Goal: Information Seeking & Learning: Learn about a topic

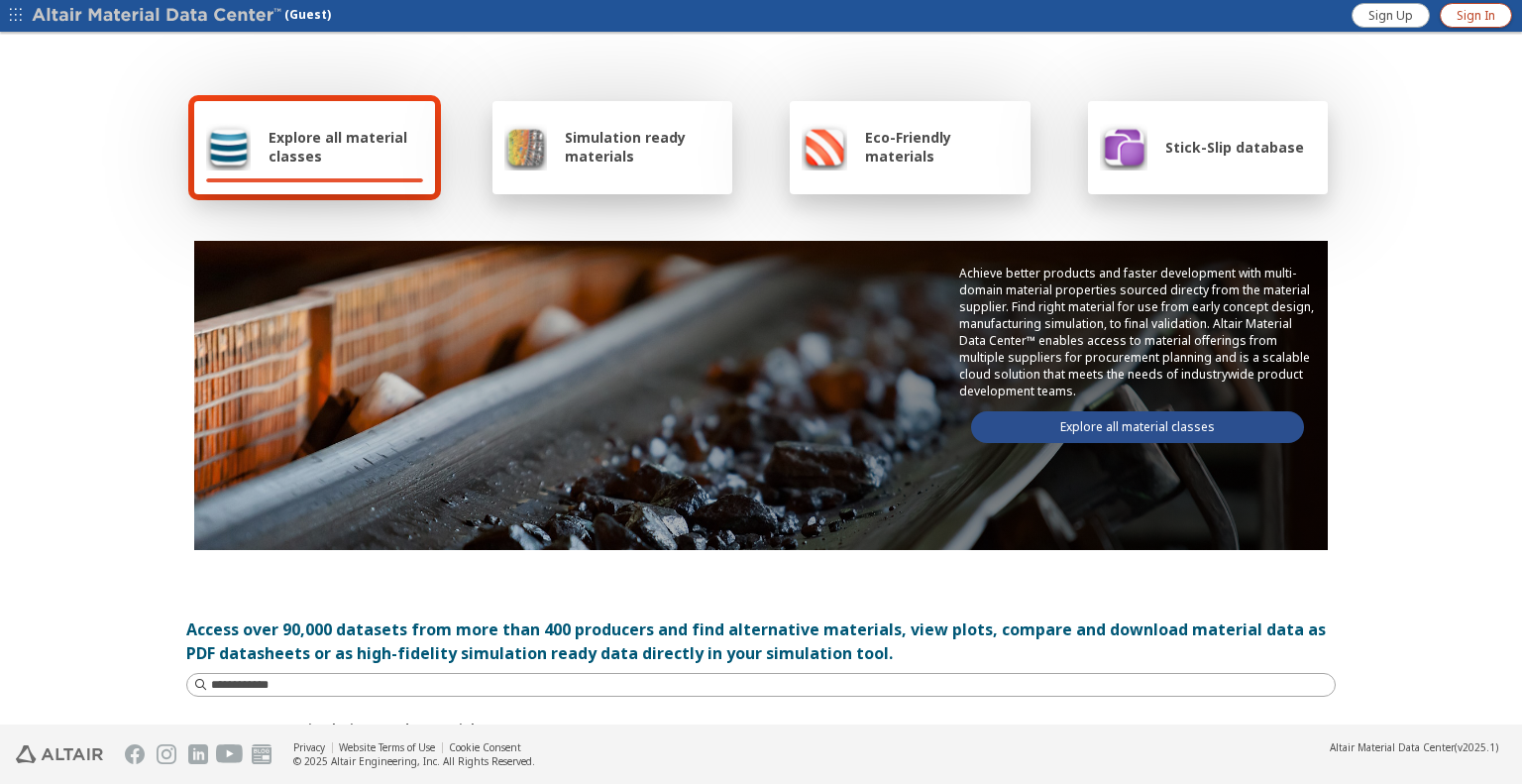
click at [1460, 19] on span "Sign In" at bounding box center [1476, 16] width 39 height 16
click at [550, 681] on input at bounding box center [773, 685] width 1124 height 20
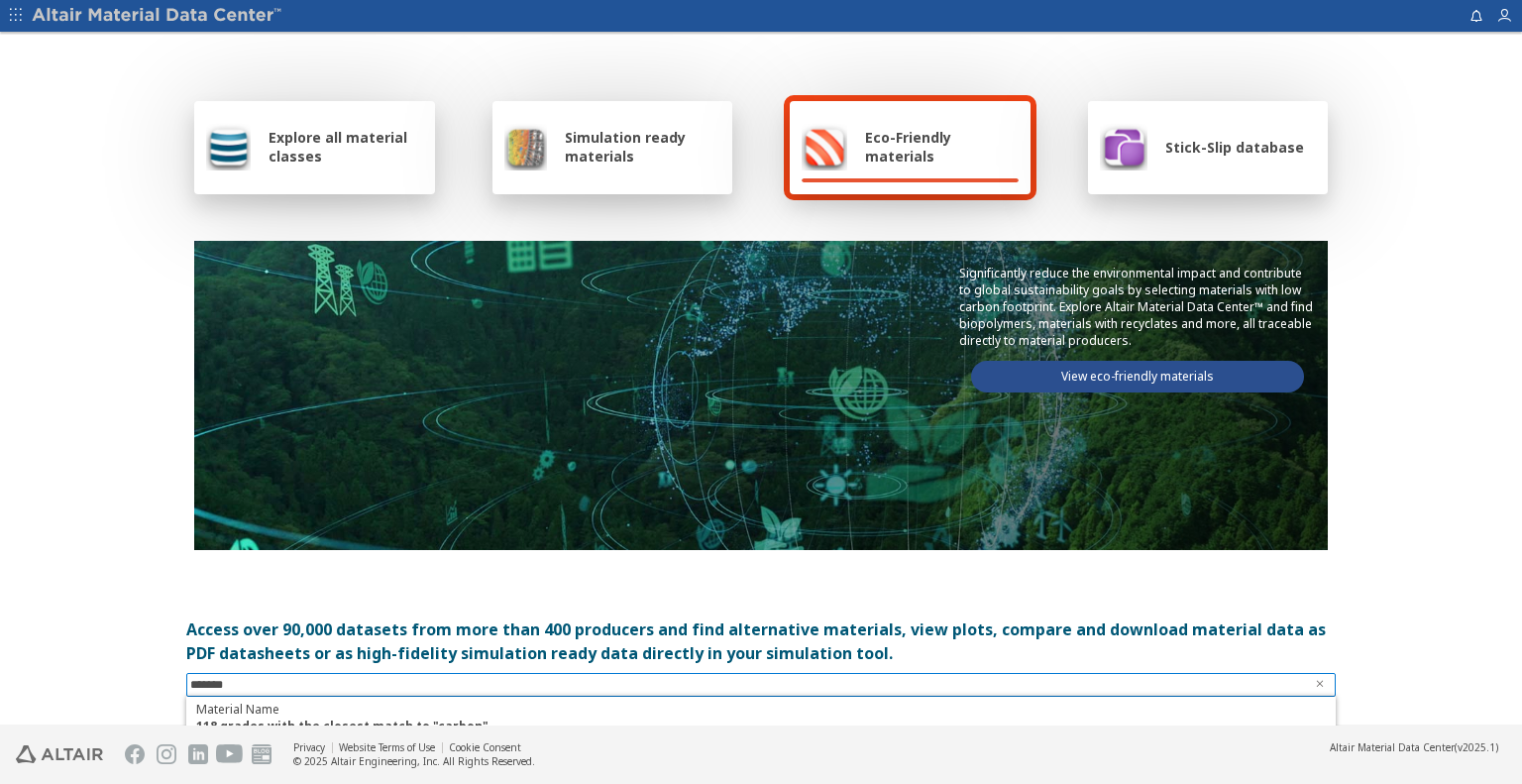
type input "******"
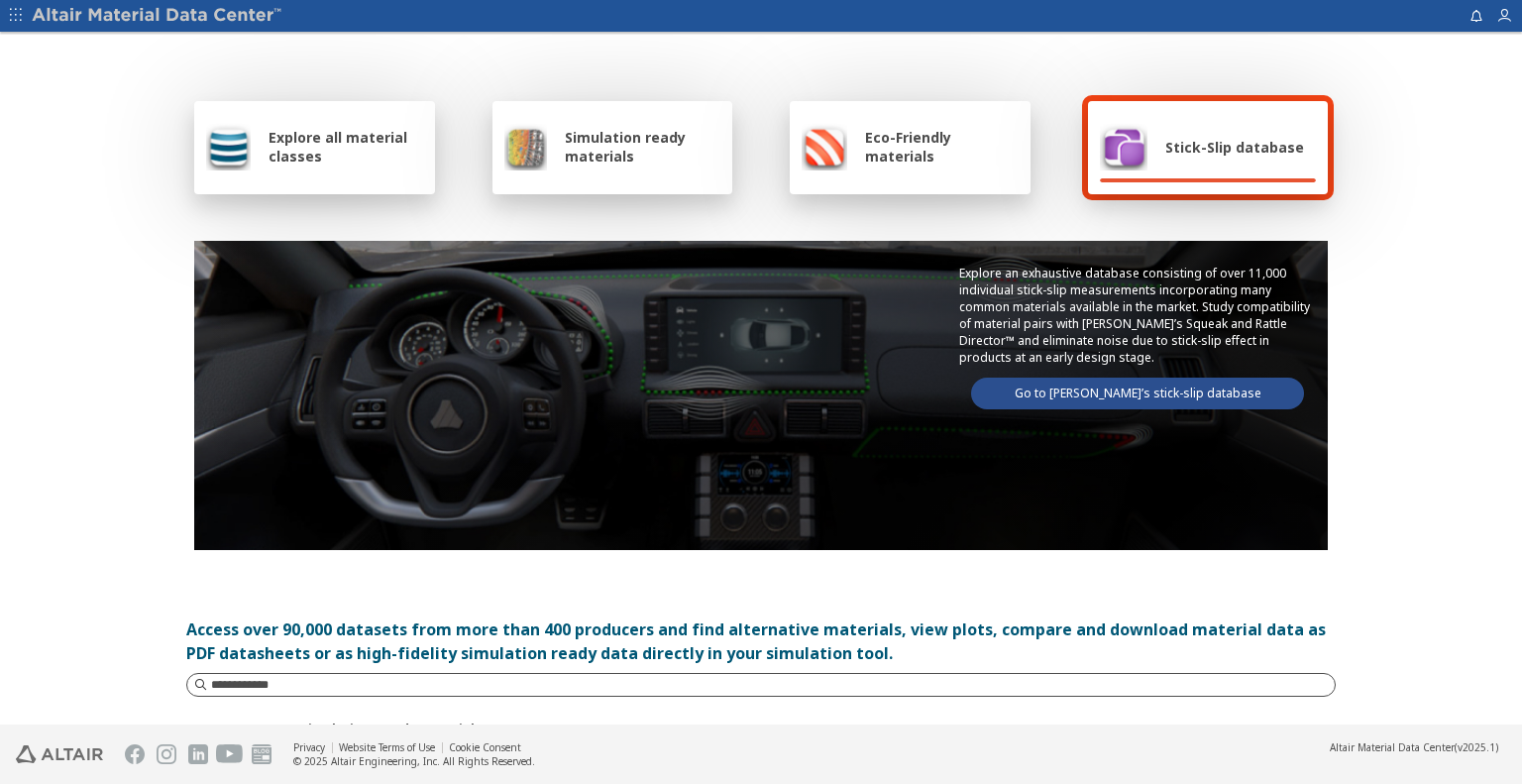
click at [657, 686] on input at bounding box center [773, 685] width 1124 height 20
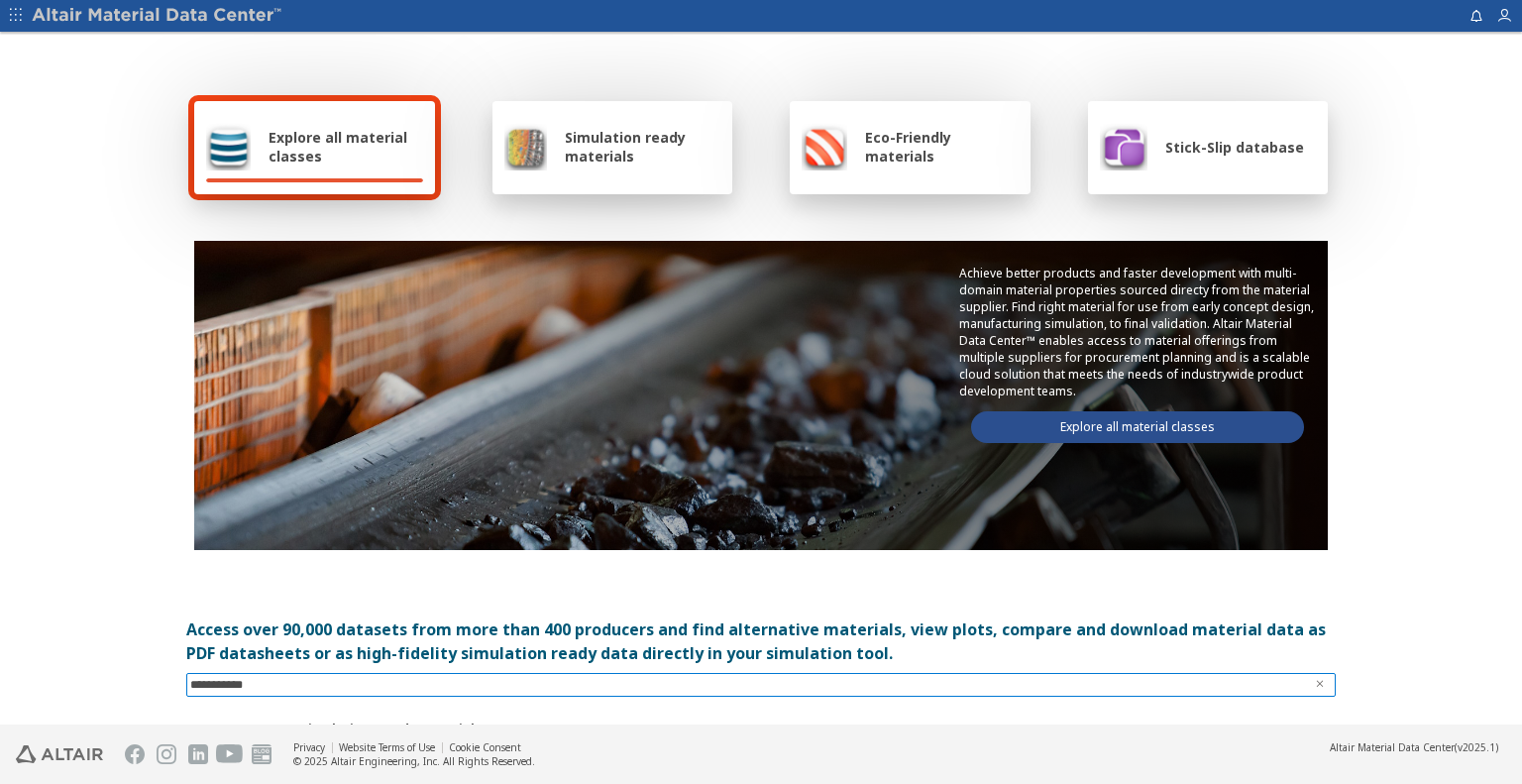
type input "**********"
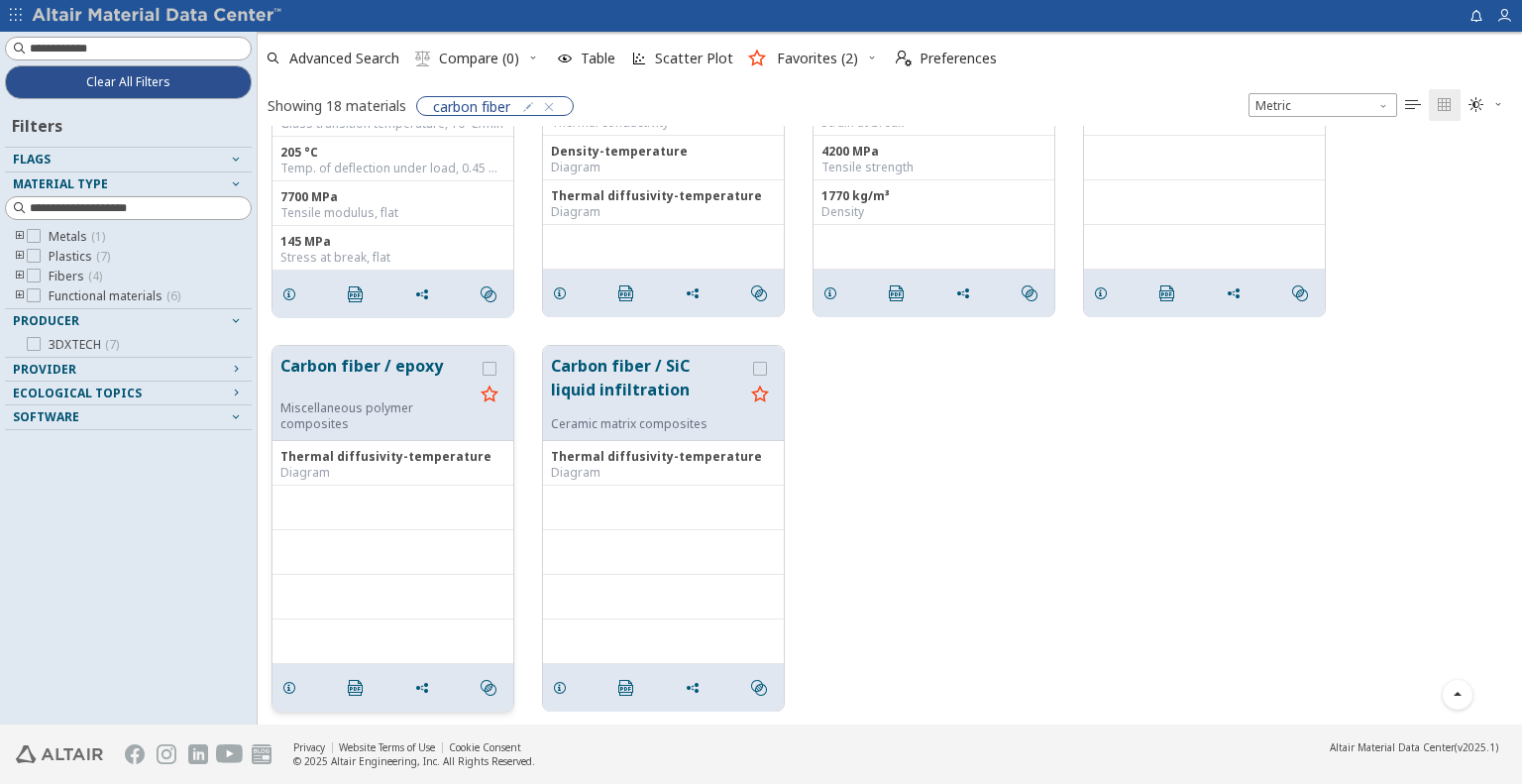
scroll to position [1075, 0]
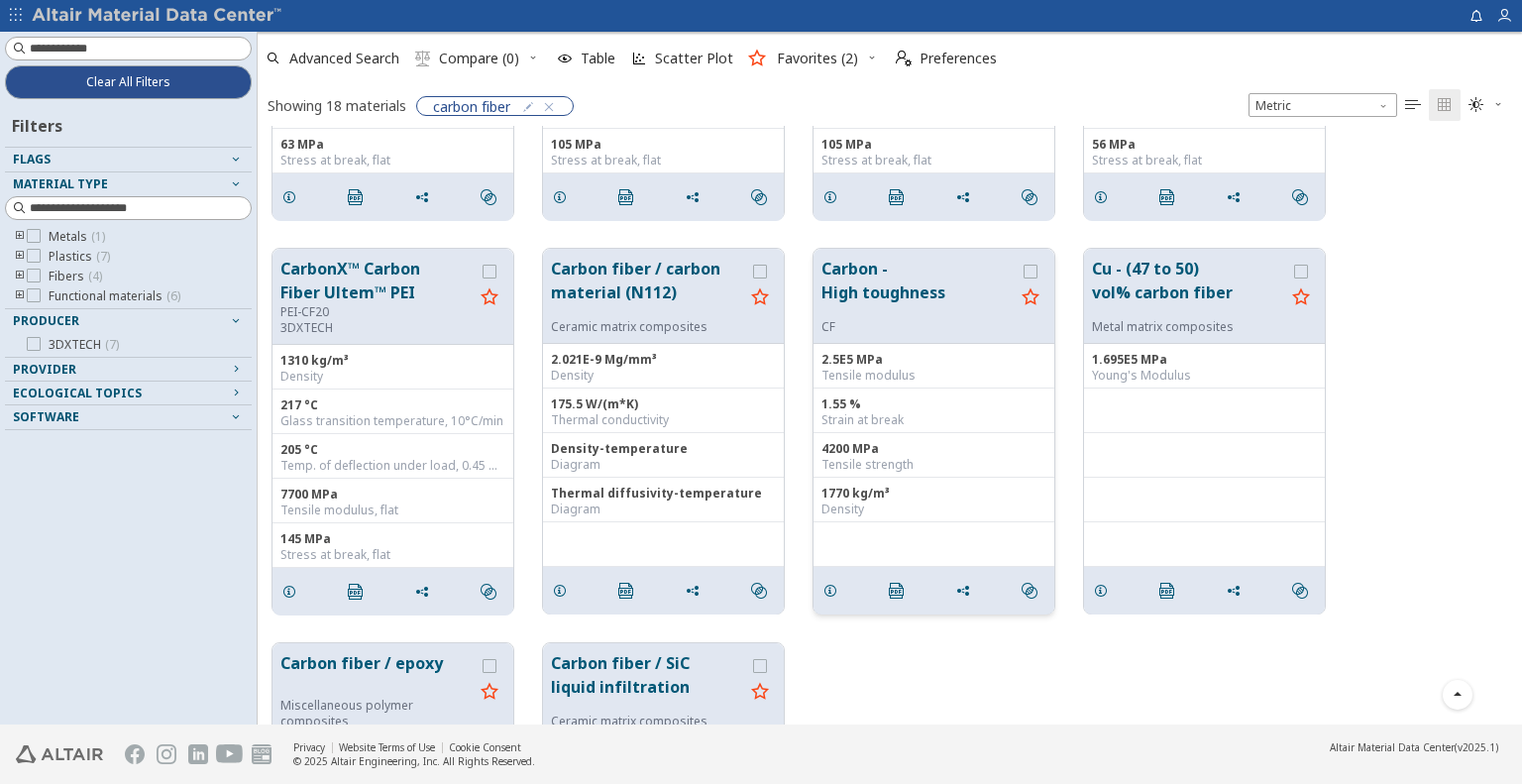
click at [900, 292] on button "Carbon - High toughness" at bounding box center [917, 288] width 193 height 62
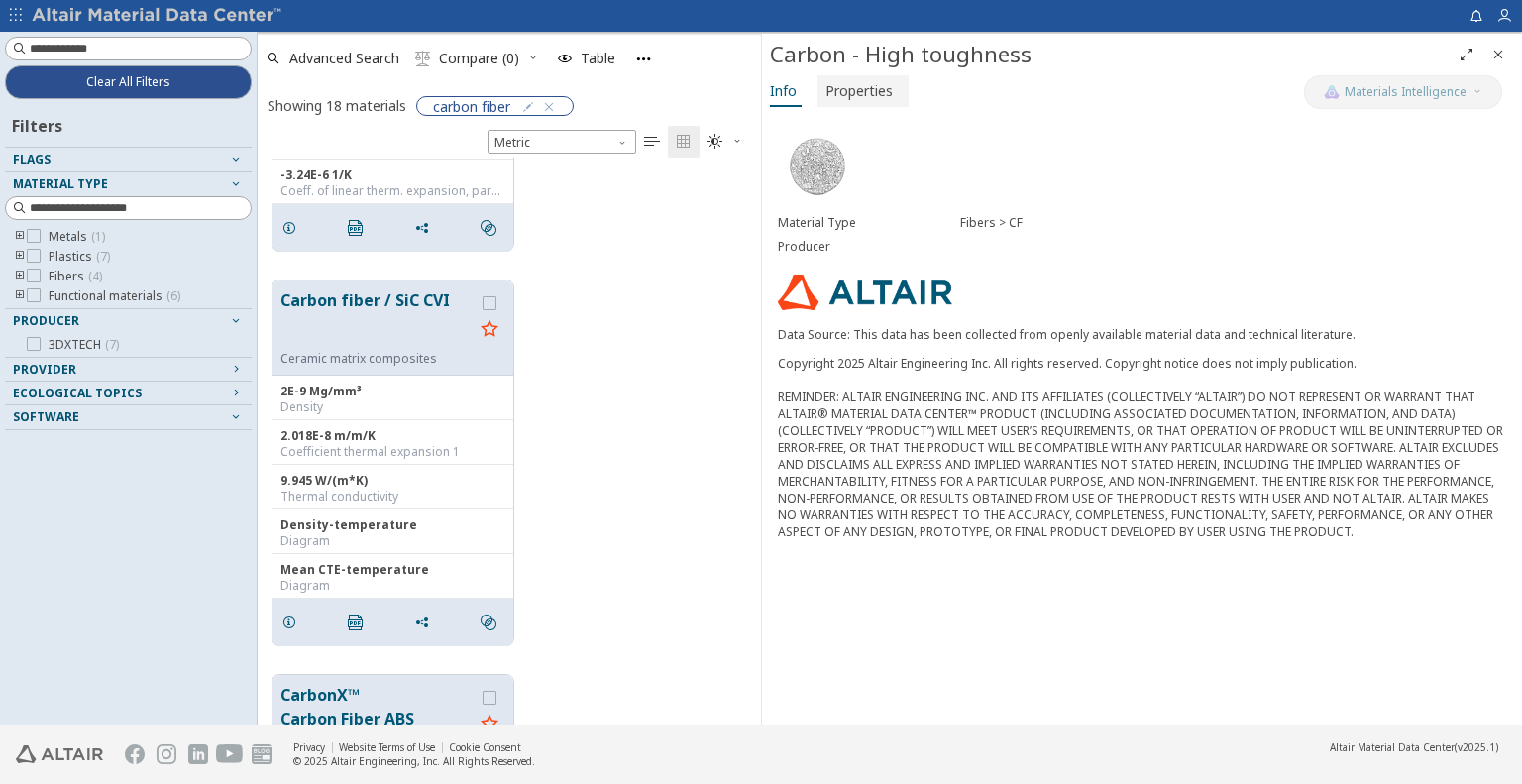
click at [881, 96] on span "Properties" at bounding box center [858, 91] width 67 height 32
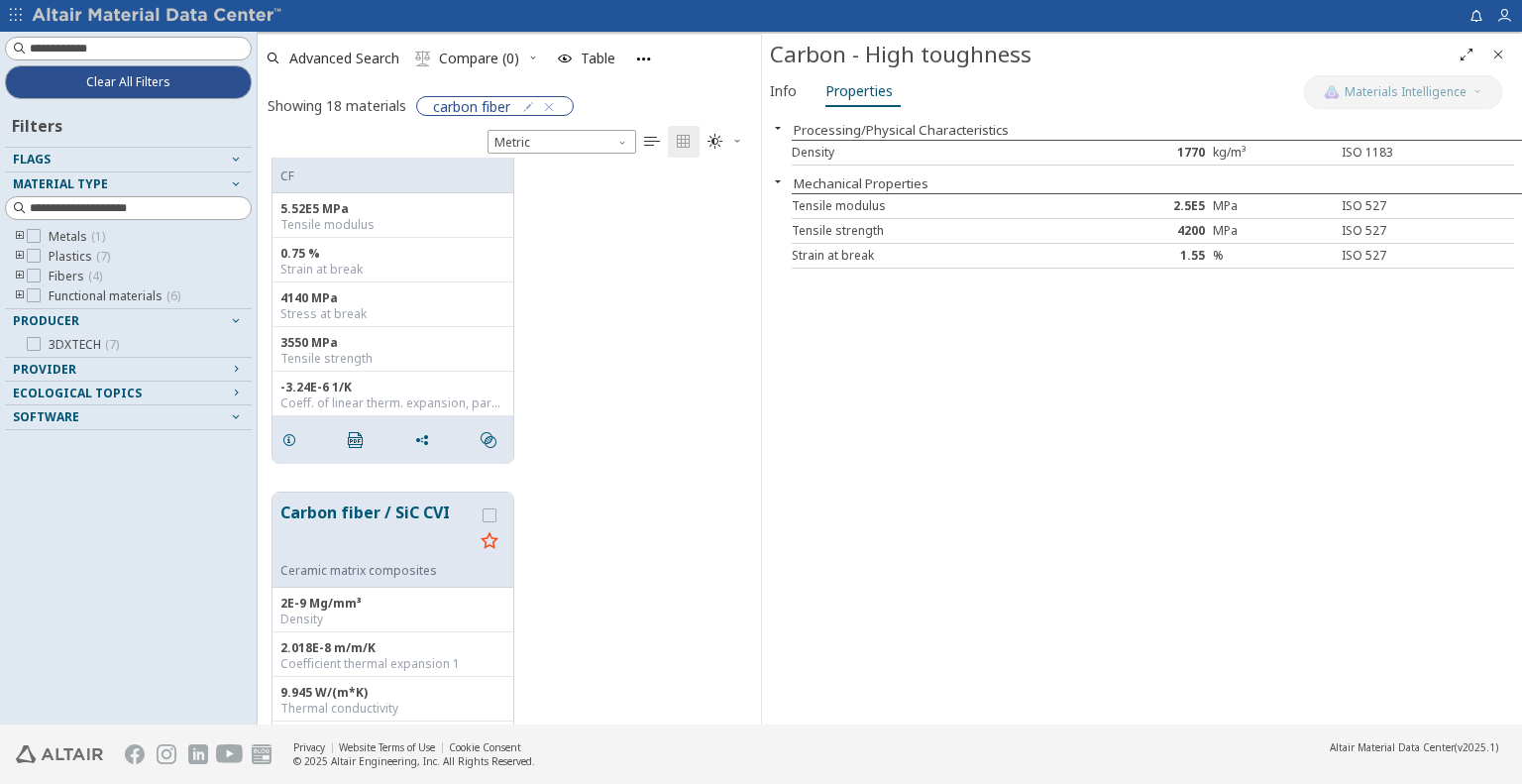
scroll to position [679, 0]
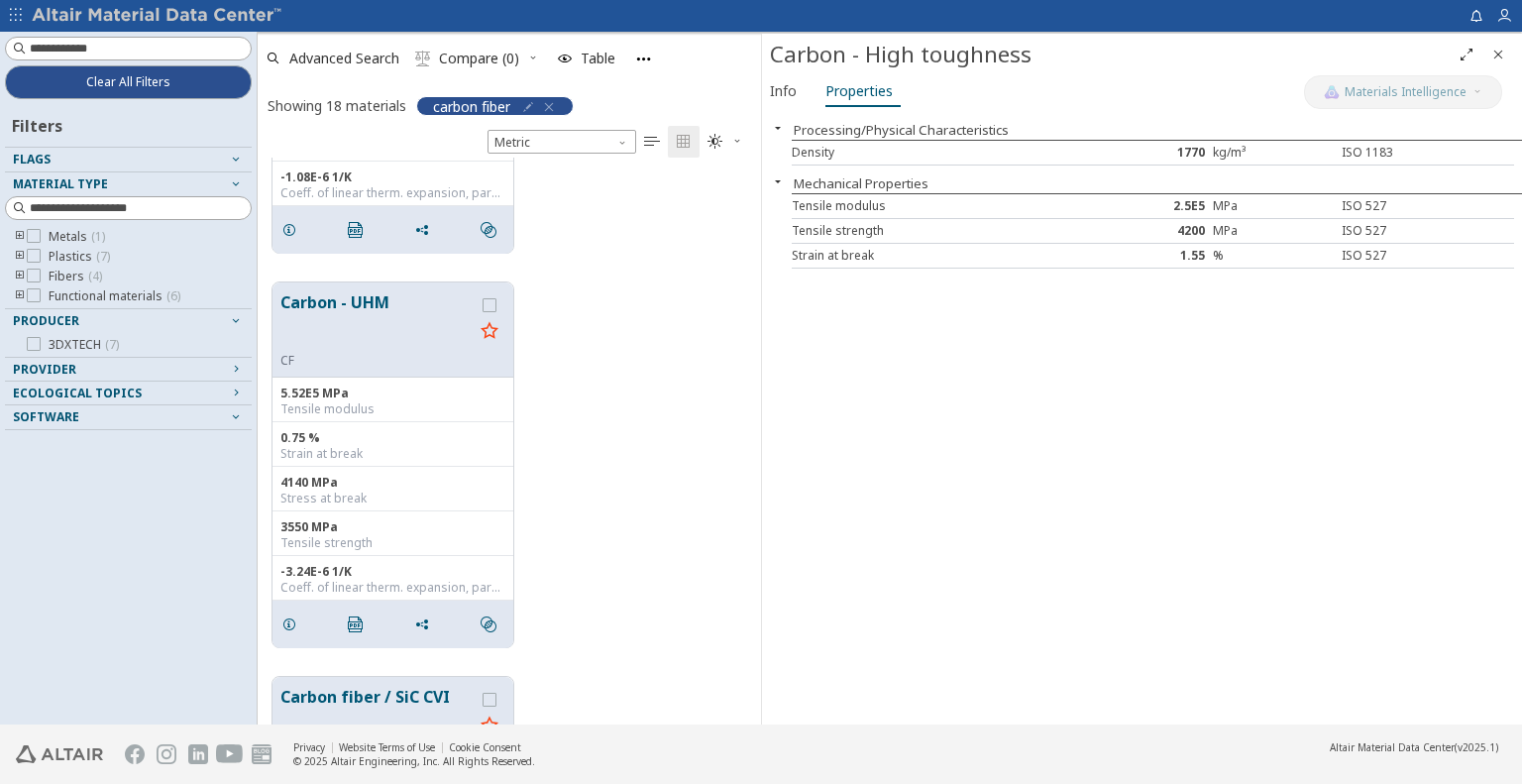
click at [550, 114] on span "button" at bounding box center [546, 107] width 21 height 20
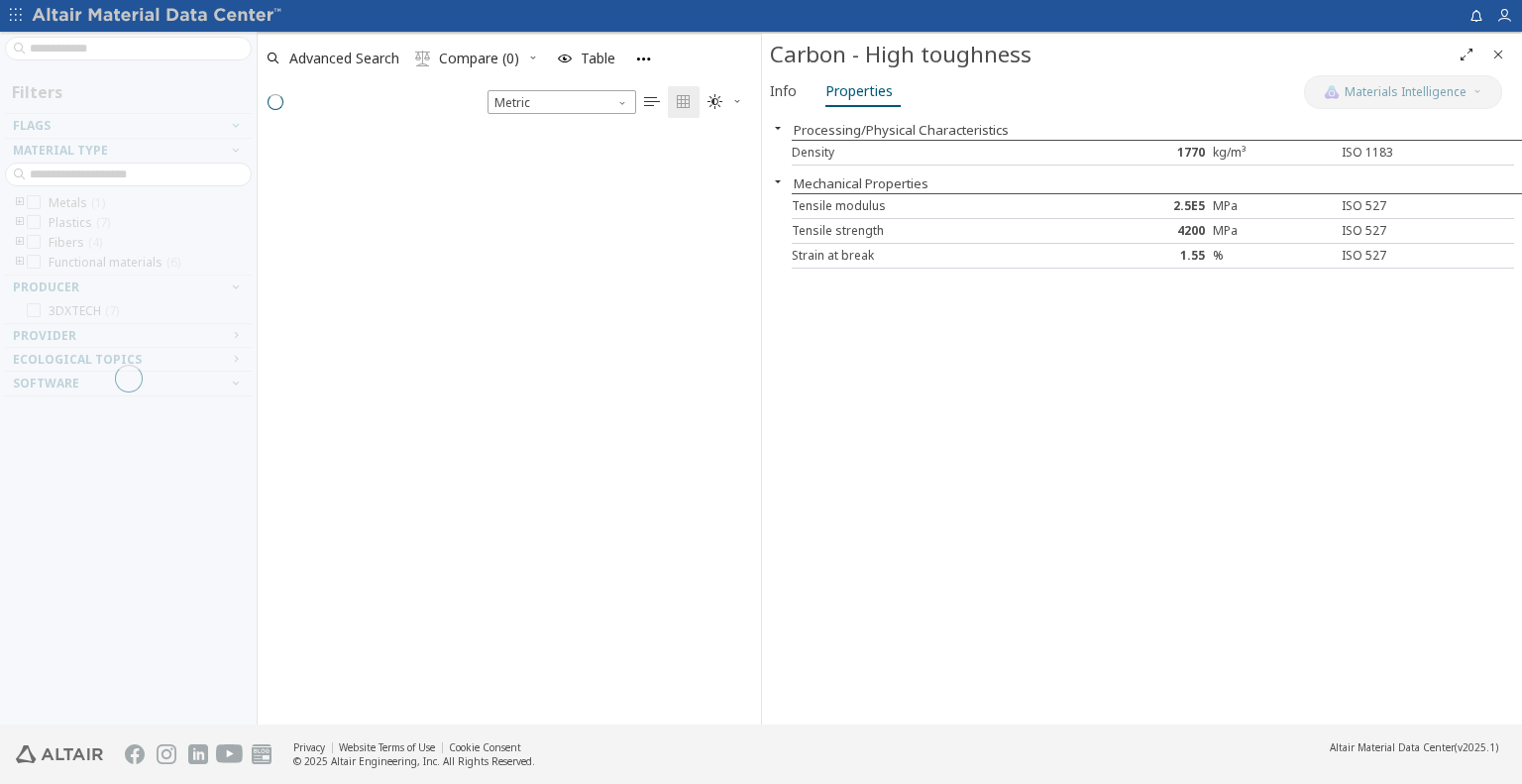
click at [1493, 62] on icon "Close" at bounding box center [1498, 55] width 16 height 16
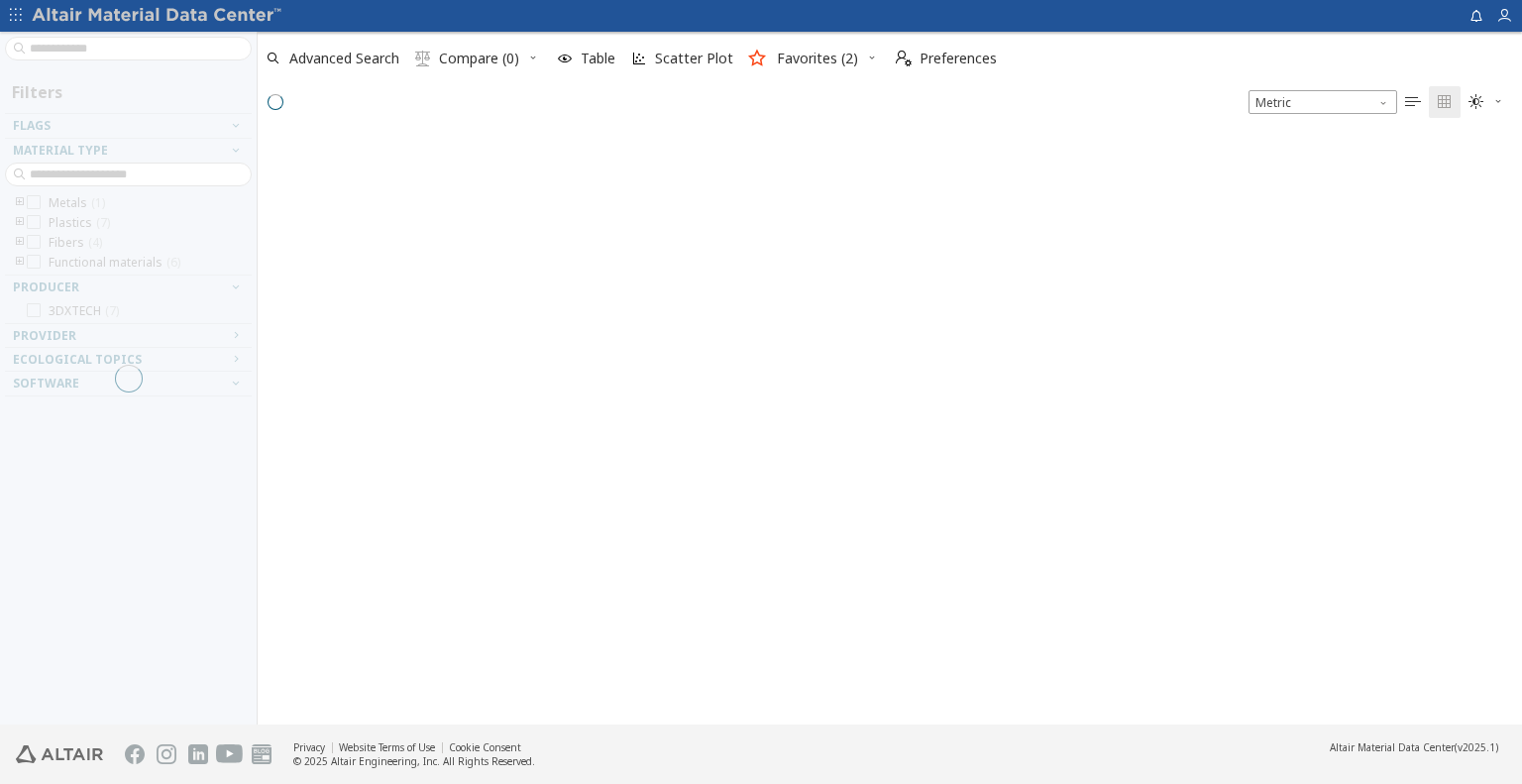
scroll to position [591, 1249]
click at [1291, 105] on span "Metric" at bounding box center [1323, 102] width 149 height 24
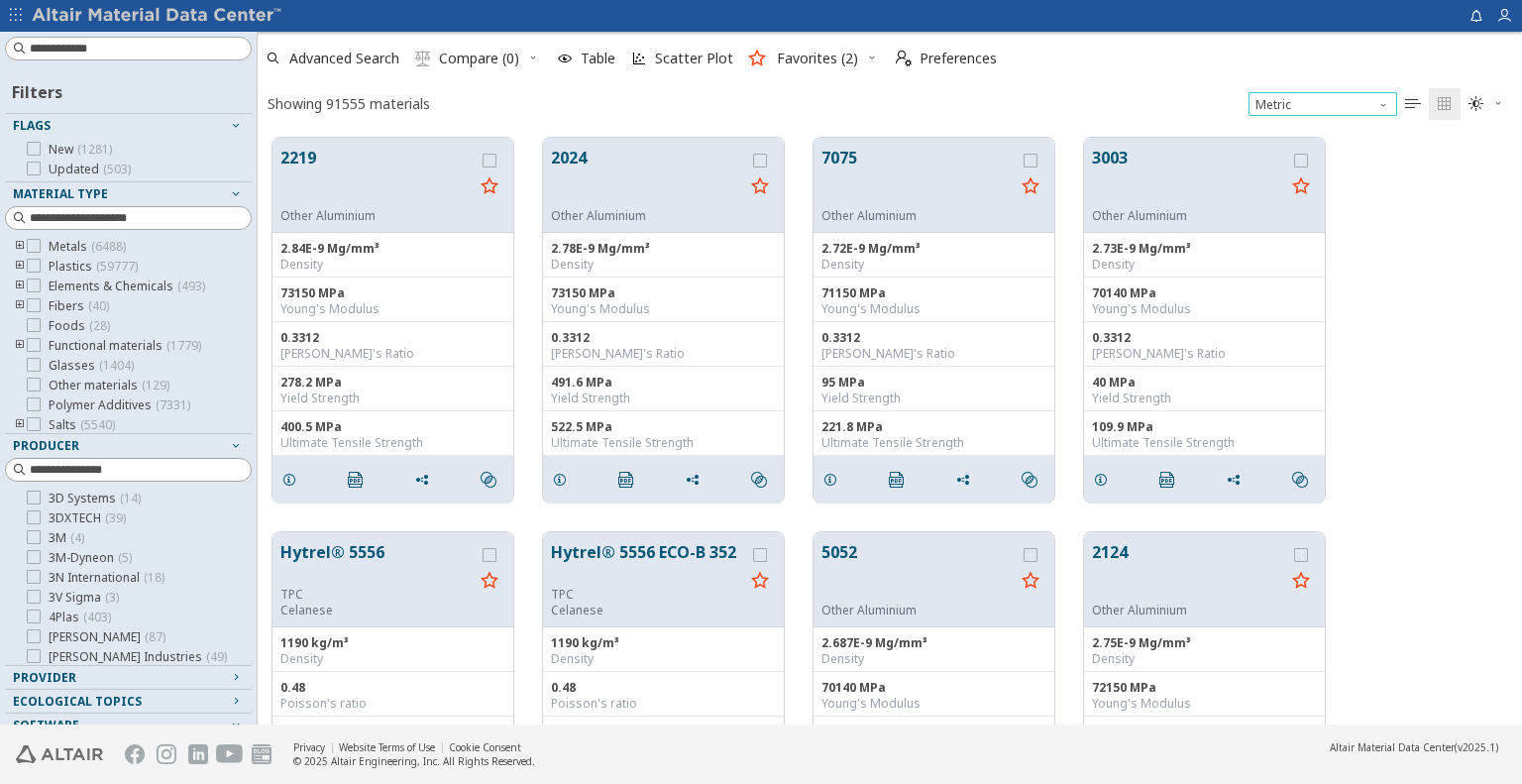
scroll to position [24, 0]
click at [39, 360] on icon at bounding box center [34, 361] width 14 height 14
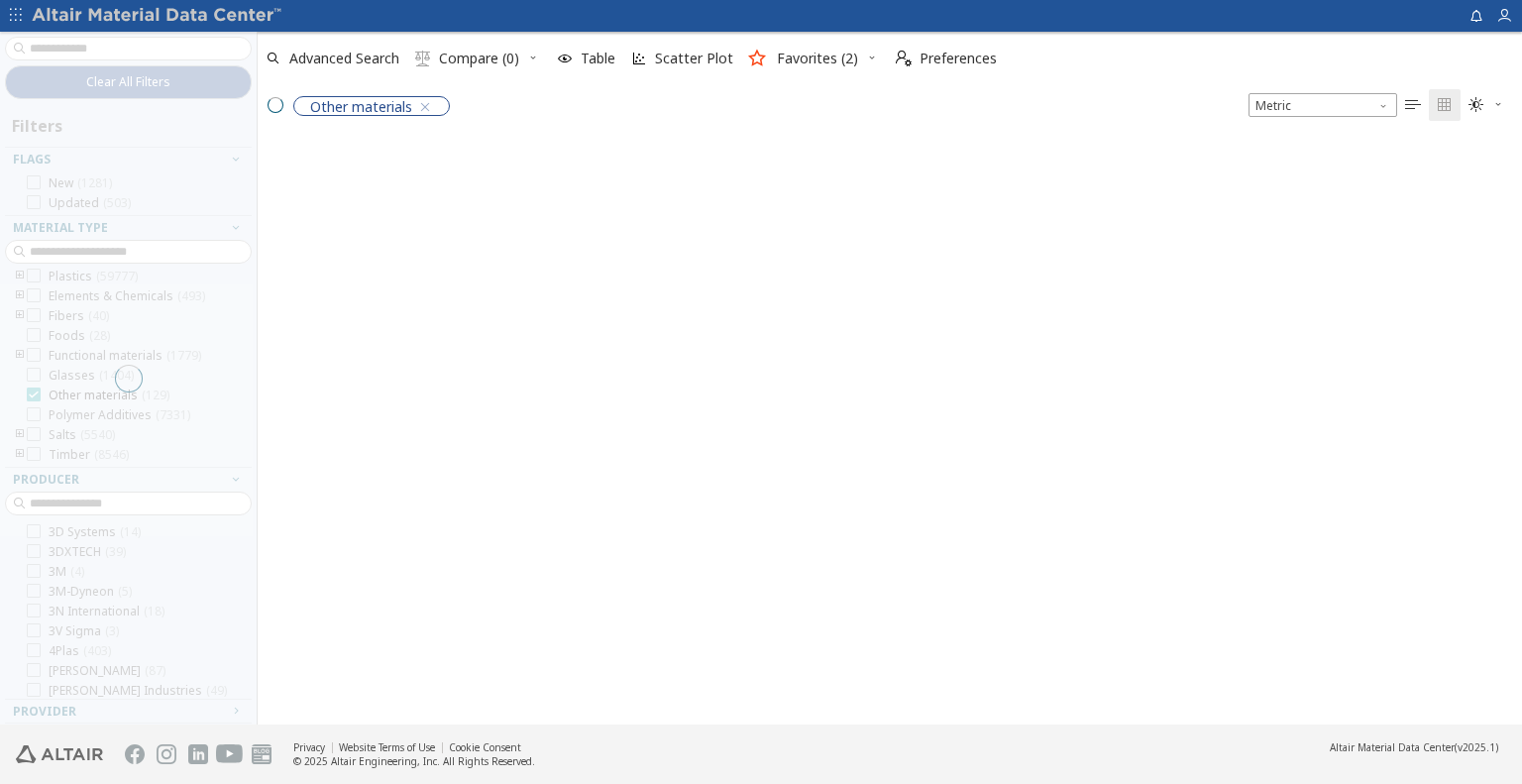
scroll to position [16, 16]
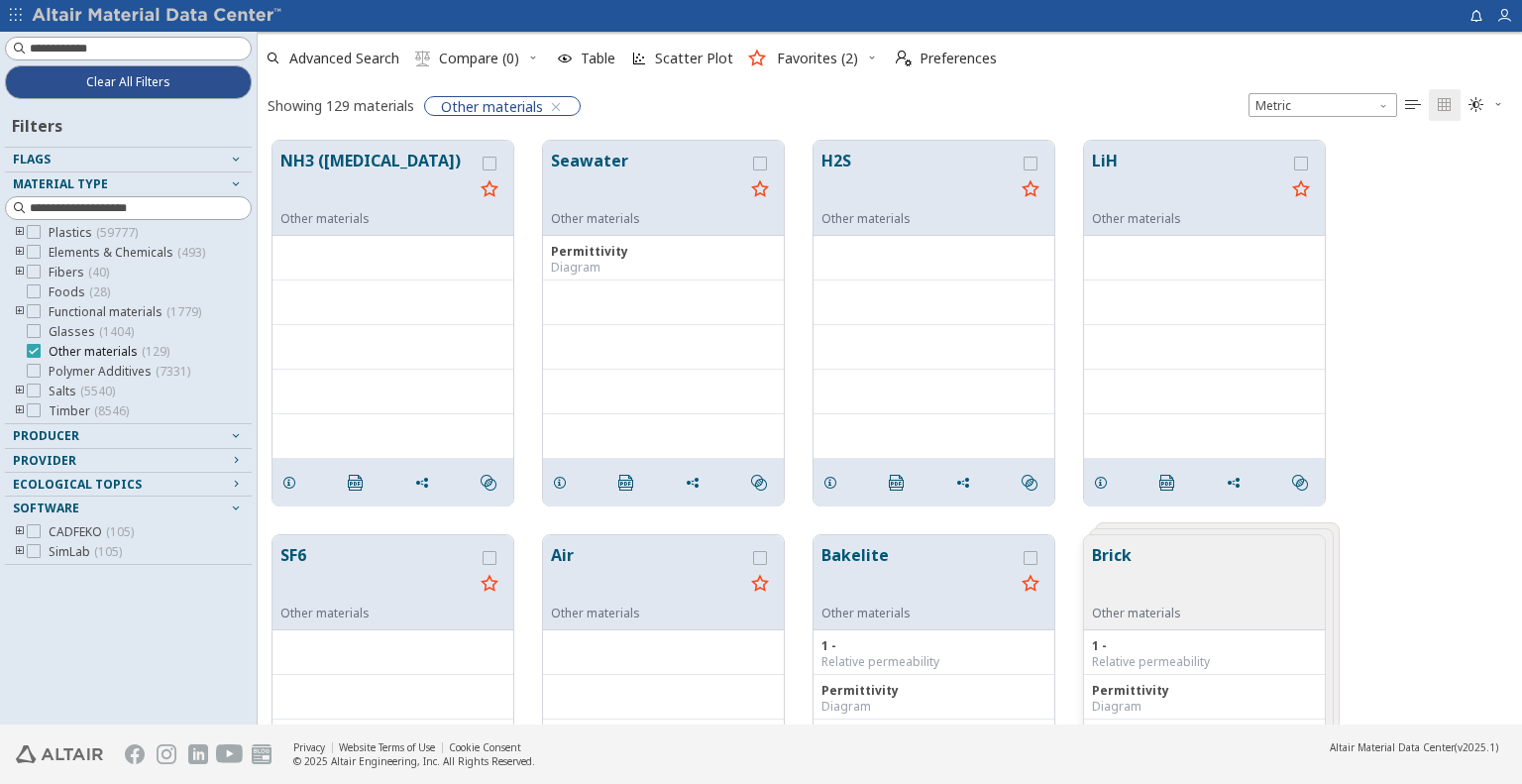
click at [59, 349] on span "Other materials ( 129 )" at bounding box center [109, 352] width 121 height 16
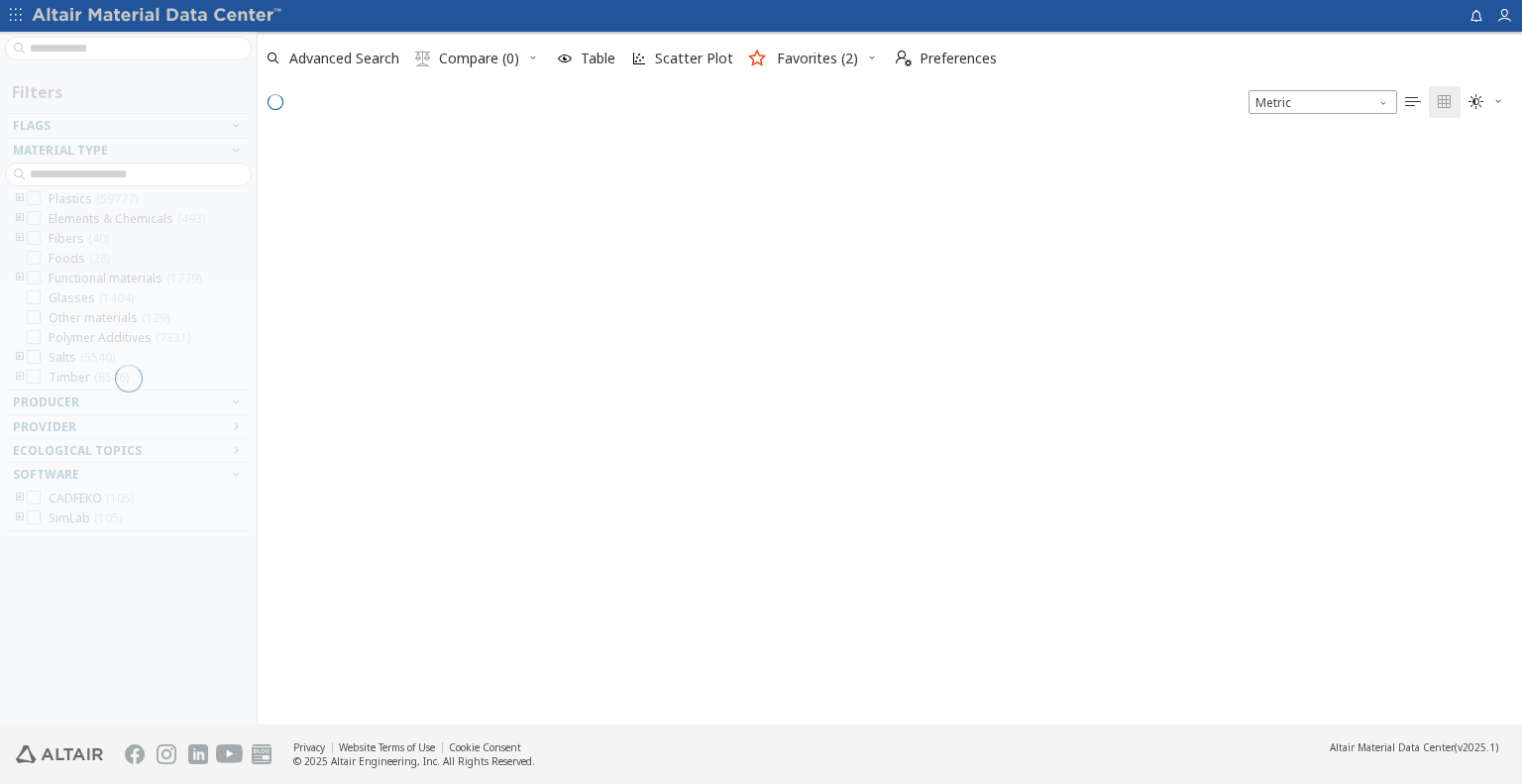
scroll to position [587, 1249]
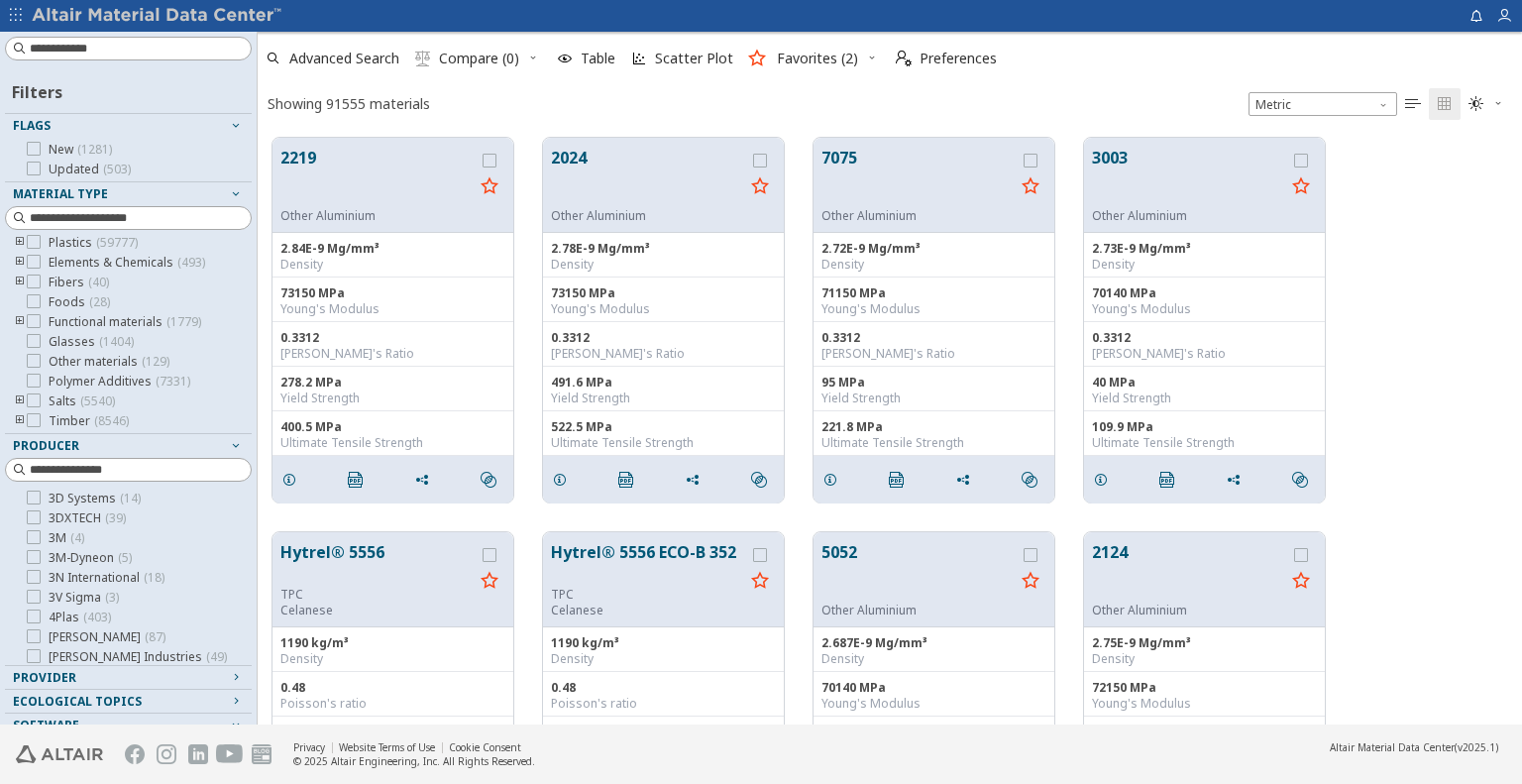
click at [20, 319] on icon "toogle group" at bounding box center [20, 322] width 14 height 16
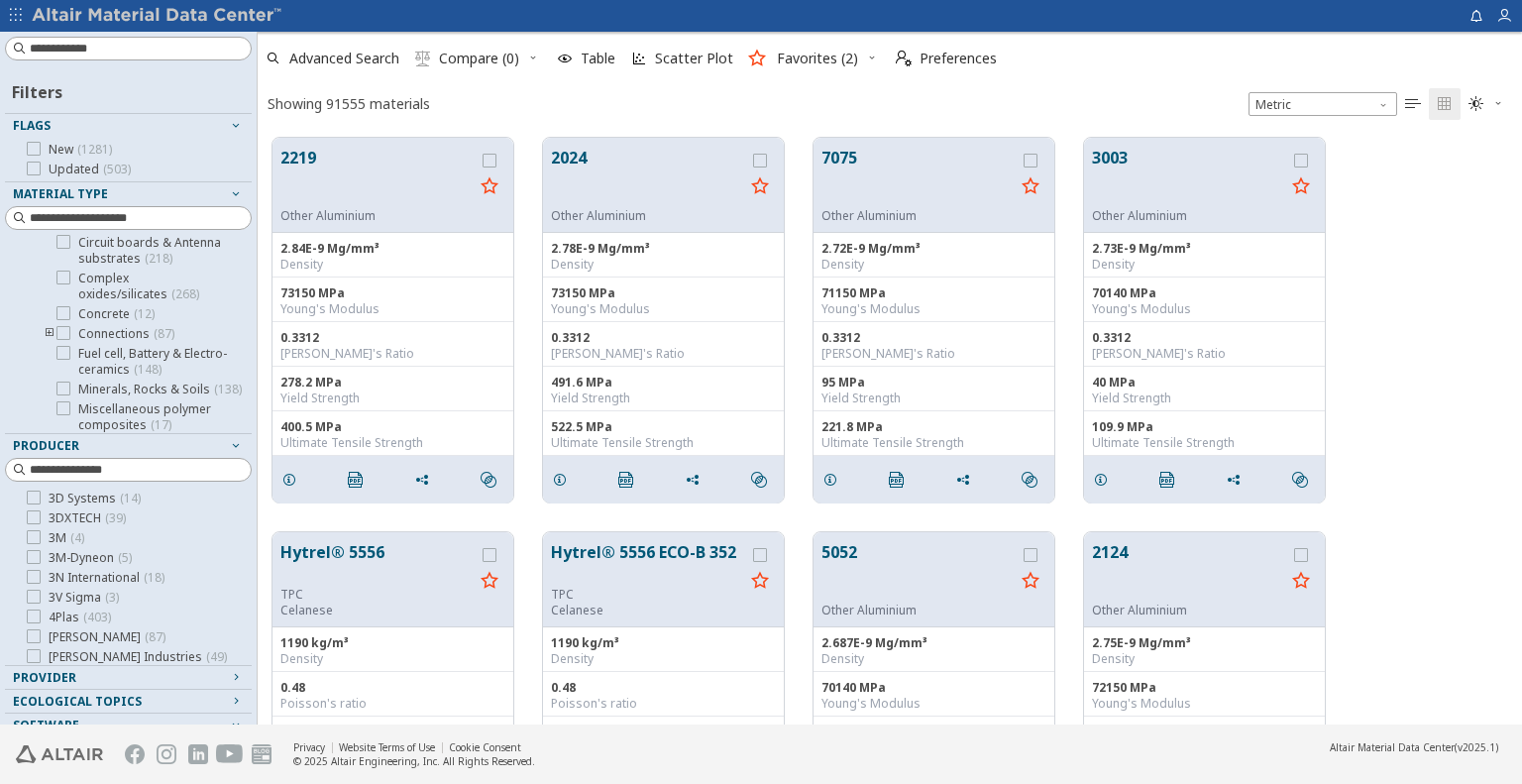
scroll to position [20, 0]
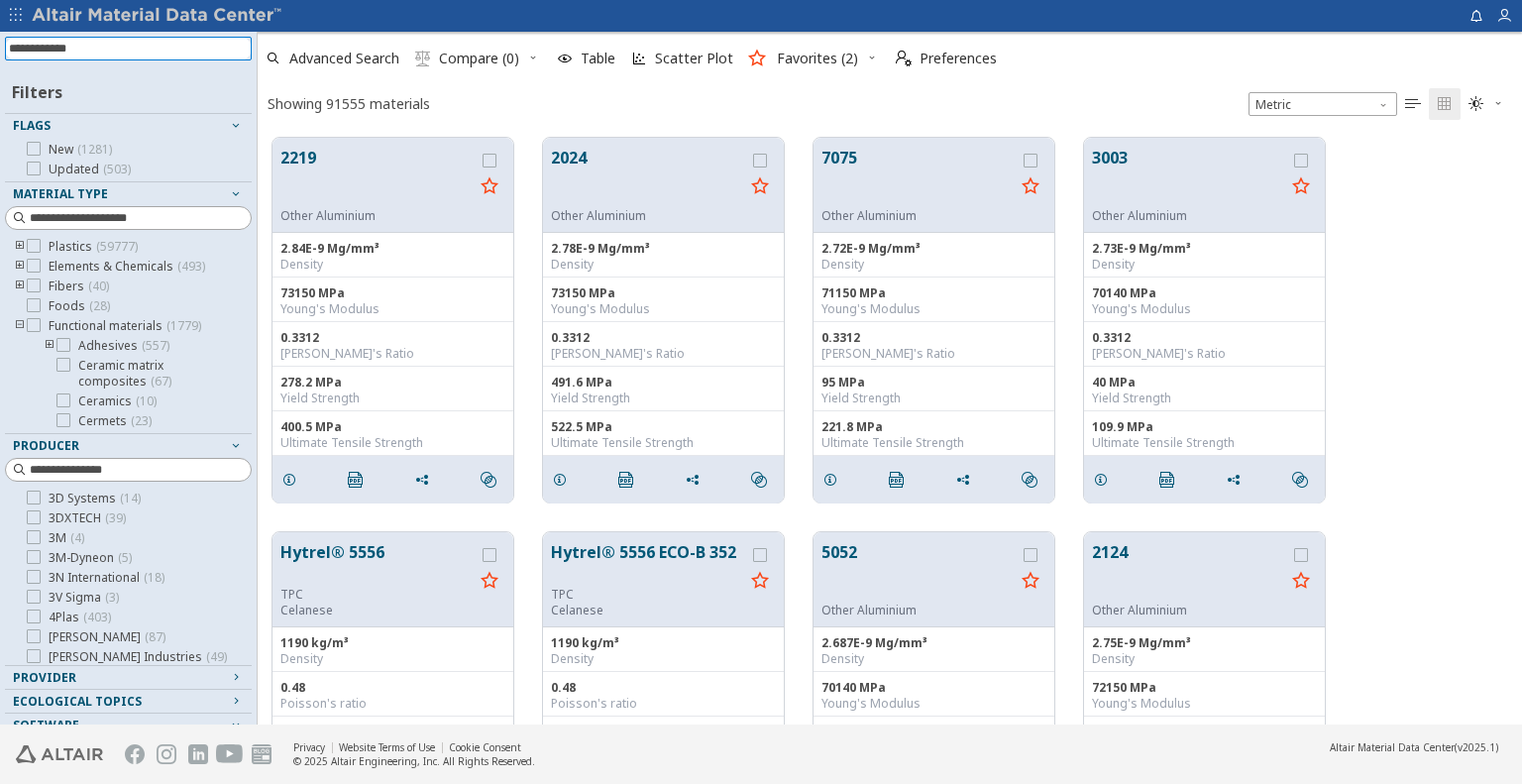
click at [170, 55] on input at bounding box center [130, 49] width 243 height 22
type input "*********"
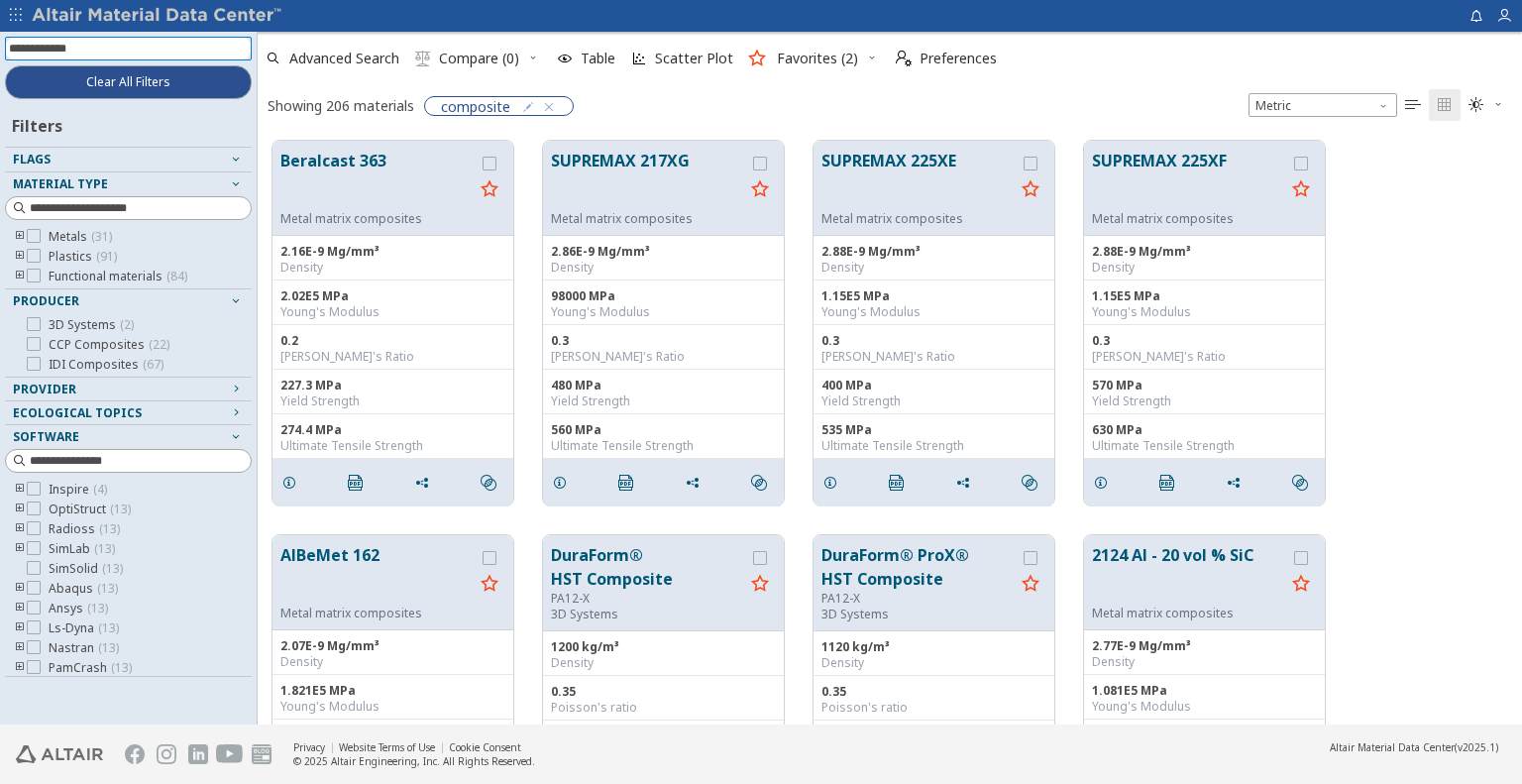
click at [21, 257] on icon "toogle group" at bounding box center [20, 257] width 14 height 16
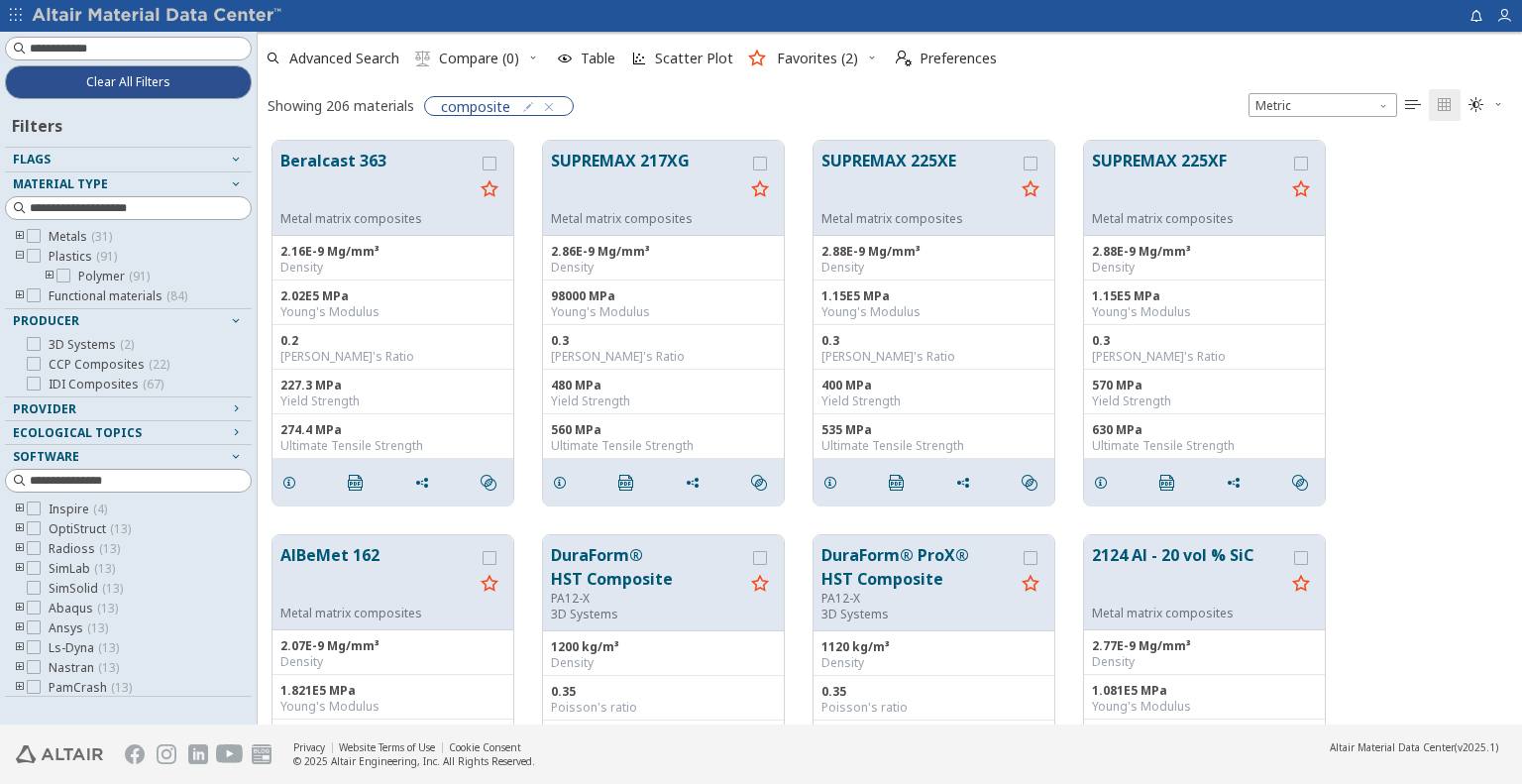
click at [47, 273] on icon "toogle group" at bounding box center [50, 277] width 14 height 16
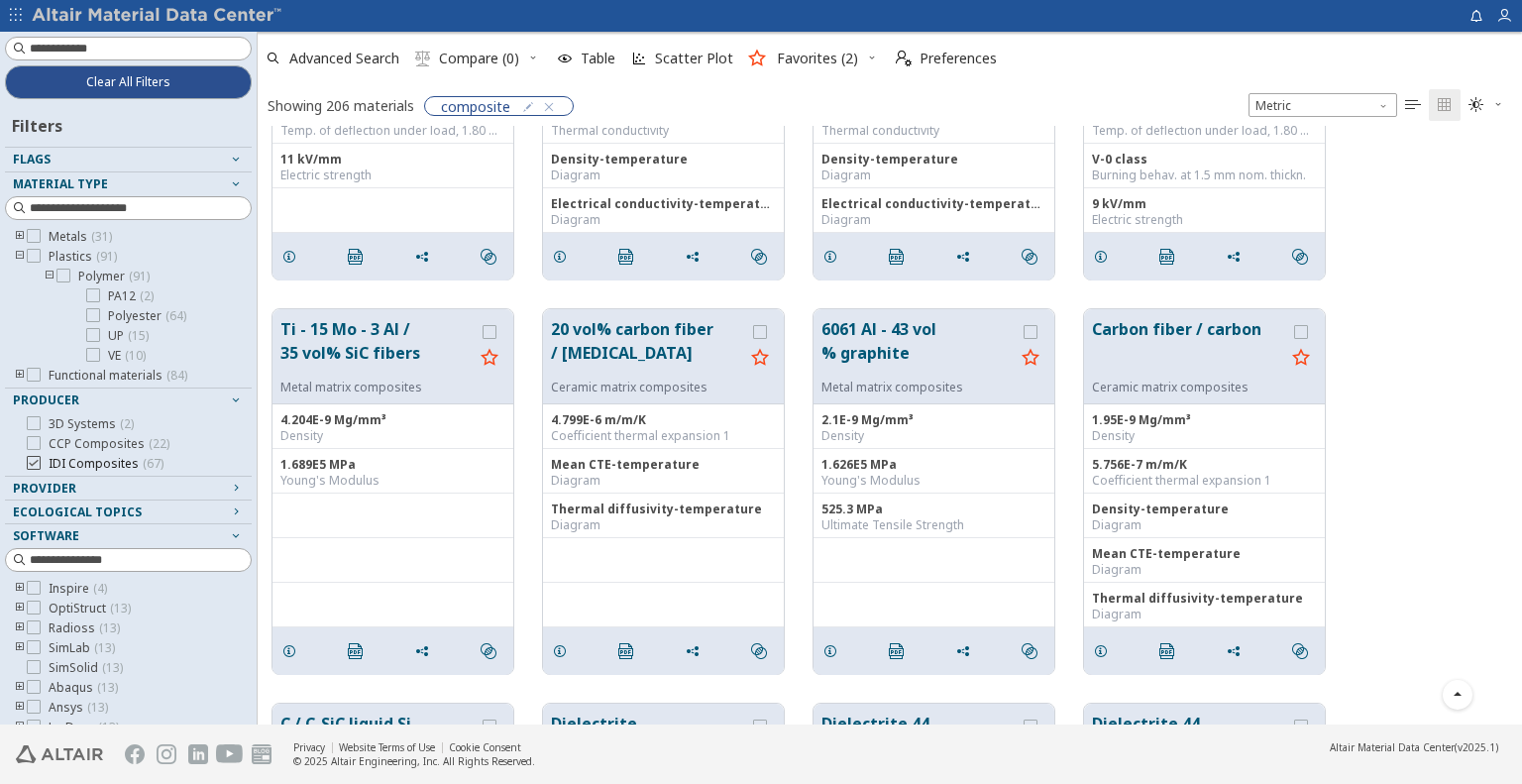
scroll to position [55, 0]
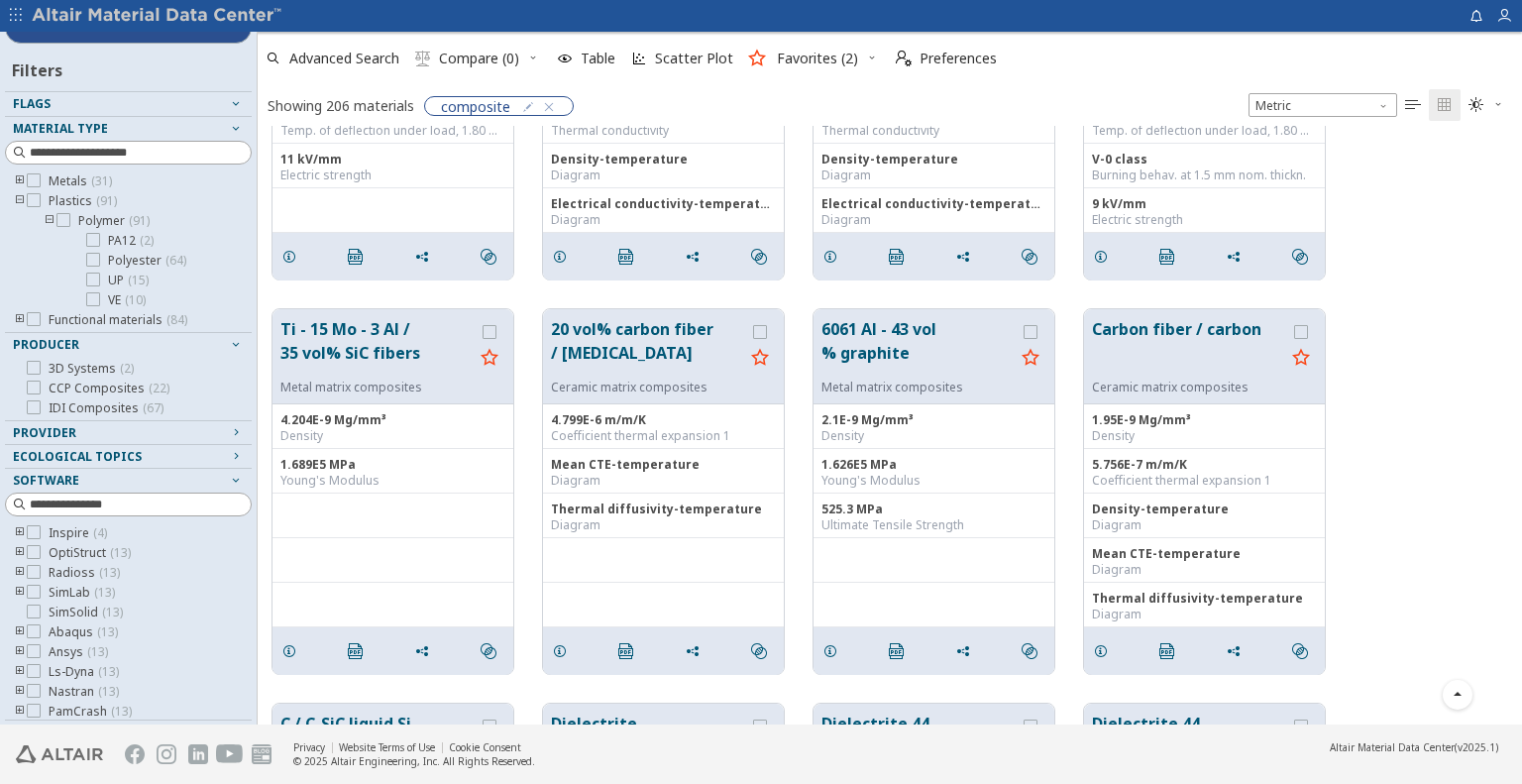
click at [15, 551] on icon "toogle group" at bounding box center [20, 553] width 14 height 16
click at [113, 147] on input at bounding box center [130, 153] width 243 height 22
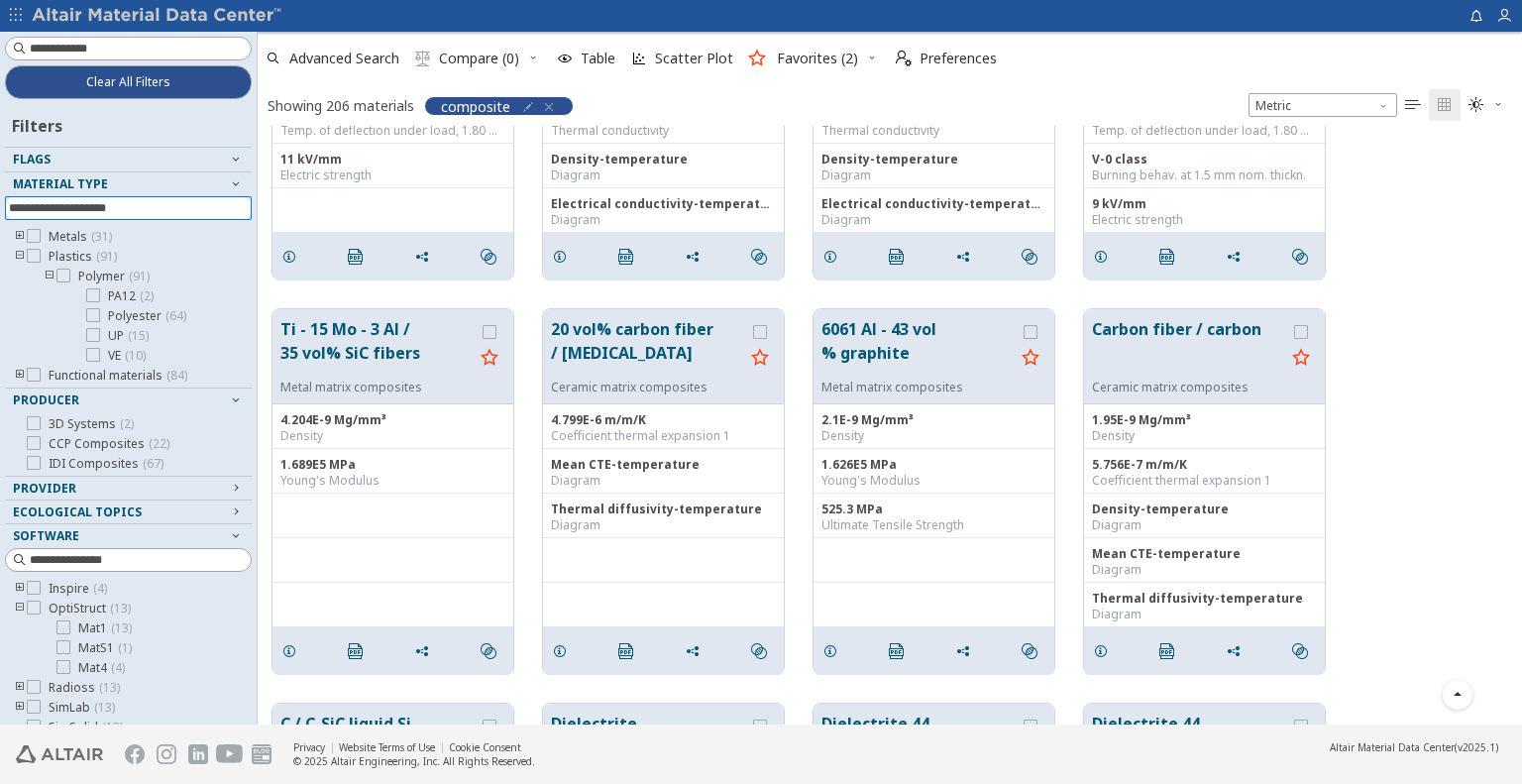
click at [546, 104] on icon "button" at bounding box center [549, 107] width 16 height 16
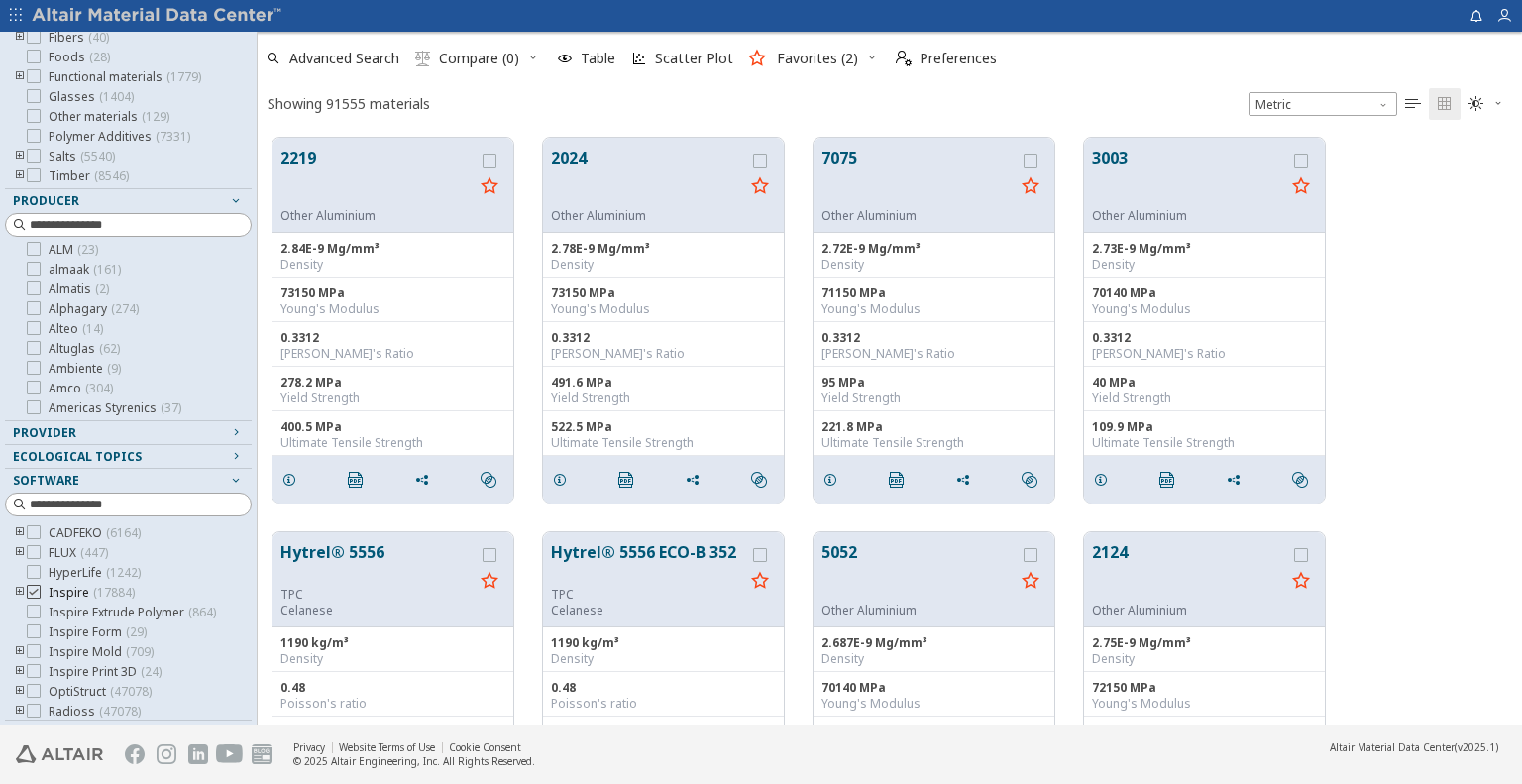
scroll to position [178, 0]
click at [20, 528] on icon "toogle group" at bounding box center [20, 529] width 14 height 16
click at [20, 521] on icon "toogle group" at bounding box center [20, 513] width 14 height 16
click at [20, 547] on icon "toogle group" at bounding box center [20, 549] width 14 height 16
click at [20, 541] on icon "toogle group" at bounding box center [20, 533] width 14 height 16
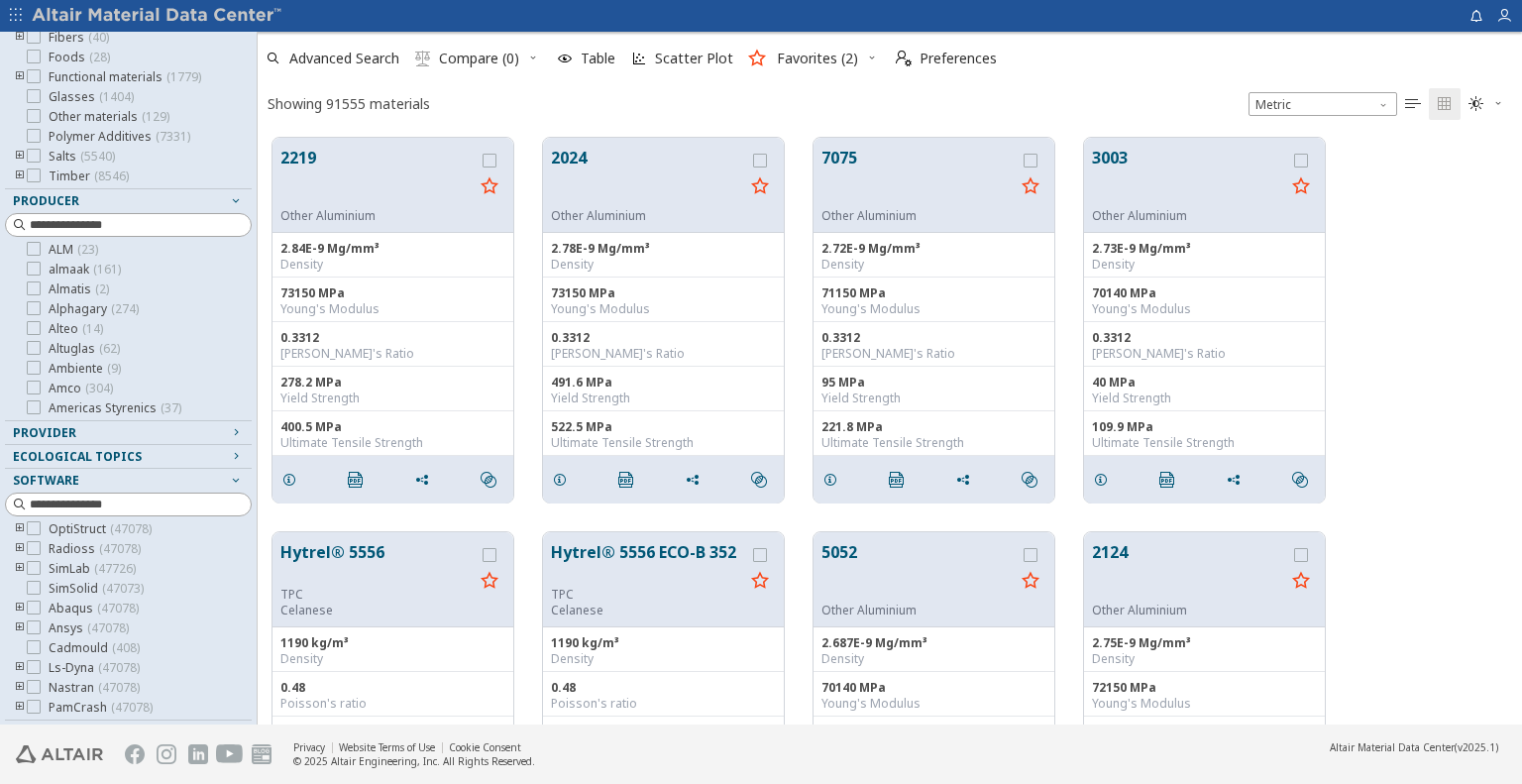
click at [16, 565] on icon "toogle group" at bounding box center [20, 569] width 14 height 16
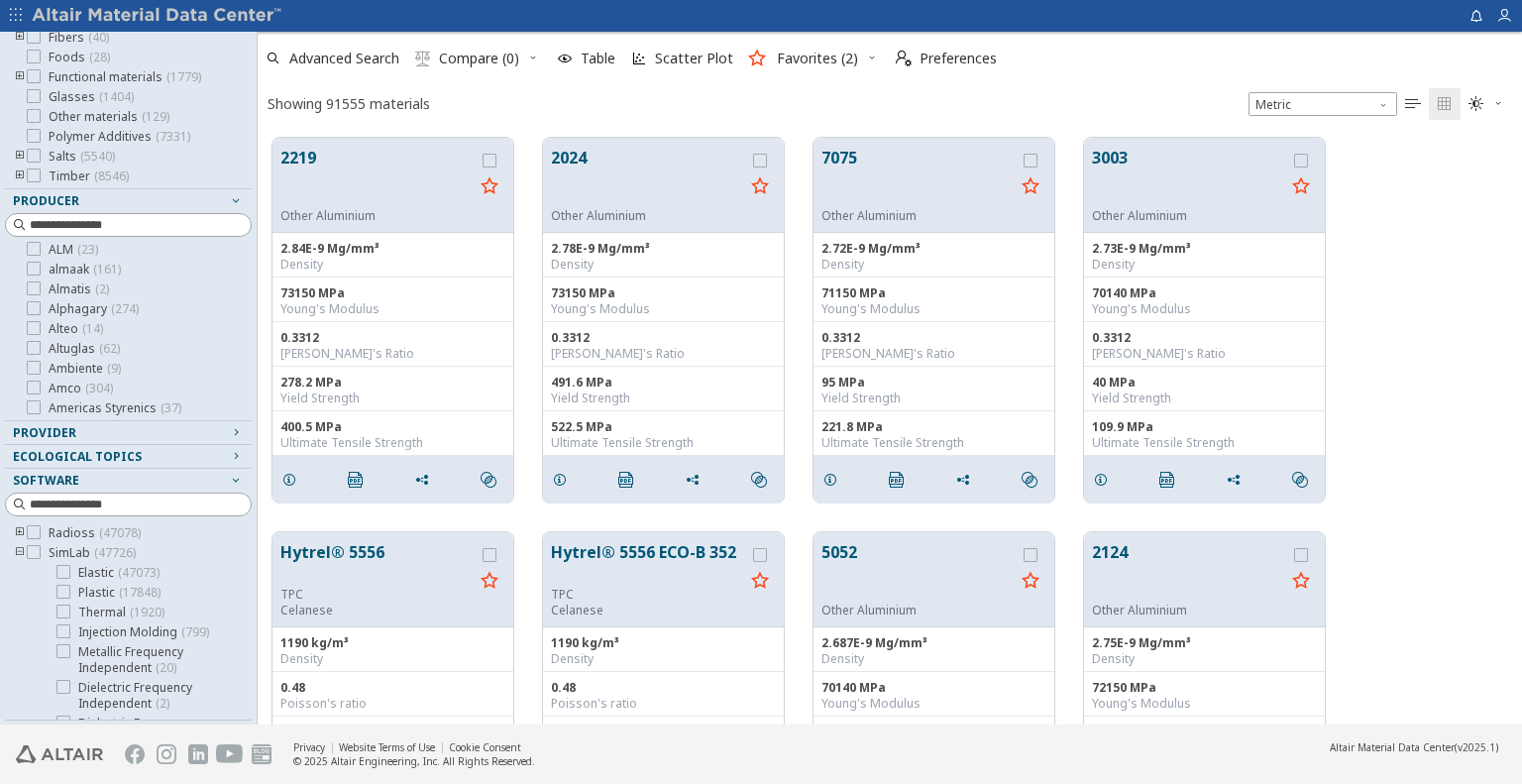
click at [16, 561] on icon "toogle group" at bounding box center [20, 553] width 14 height 16
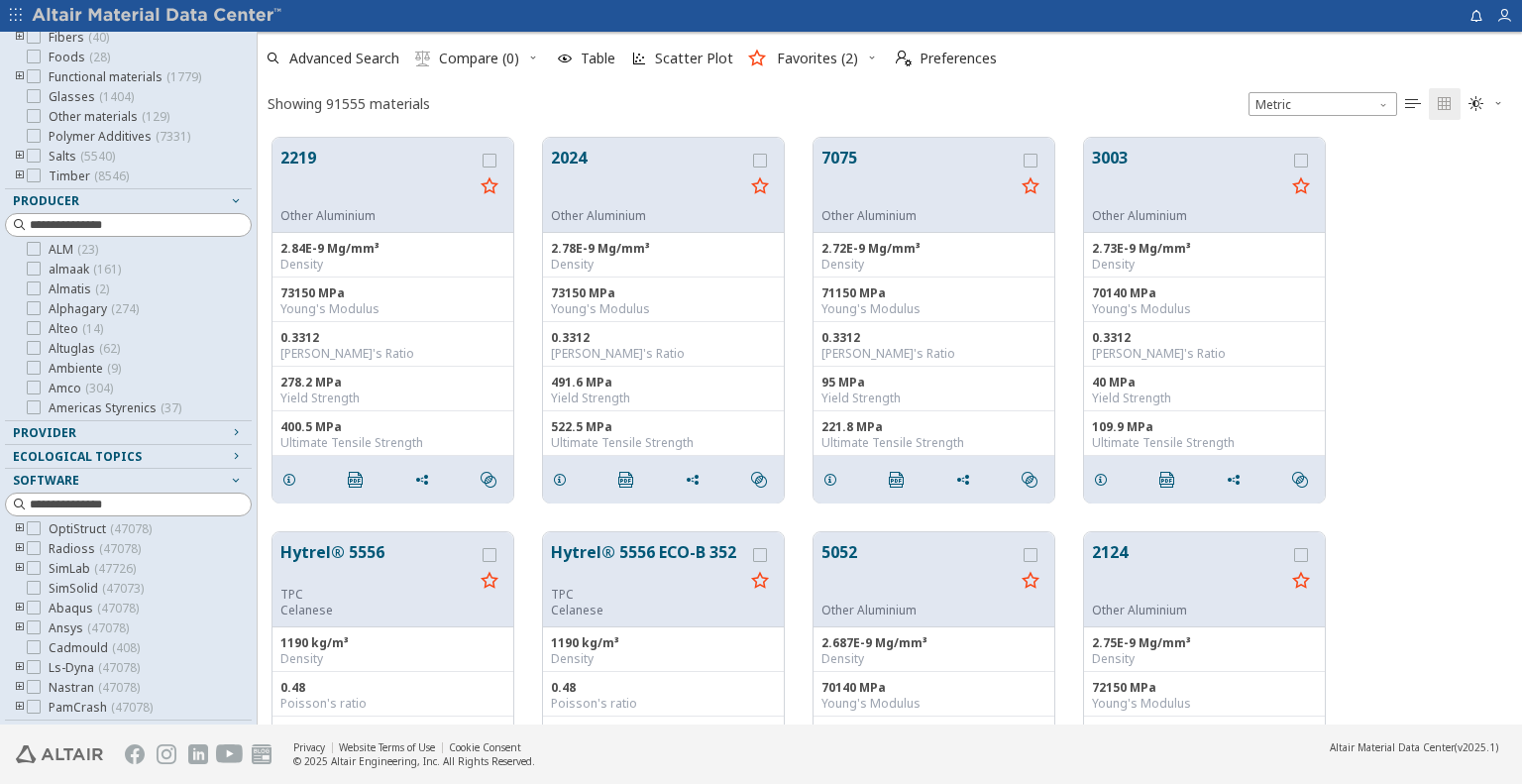
click at [19, 606] on icon "toogle group" at bounding box center [20, 609] width 14 height 16
click at [19, 601] on icon "toogle group" at bounding box center [20, 593] width 14 height 16
click at [17, 665] on icon "toogle group" at bounding box center [20, 668] width 14 height 16
